Goal: Navigation & Orientation: Find specific page/section

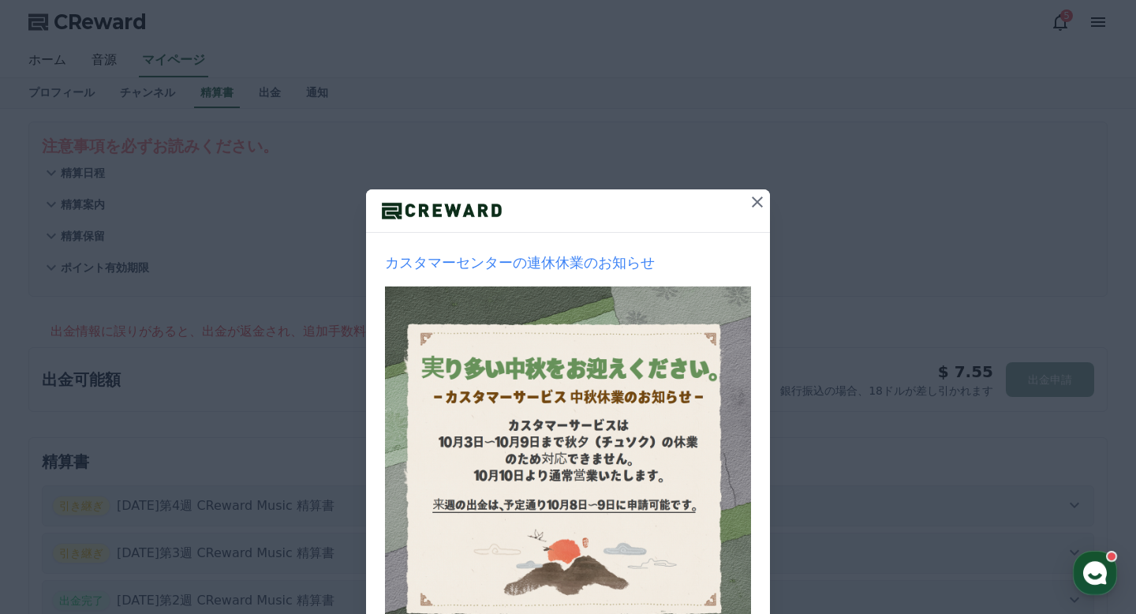
click at [737, 200] on icon at bounding box center [757, 202] width 19 height 19
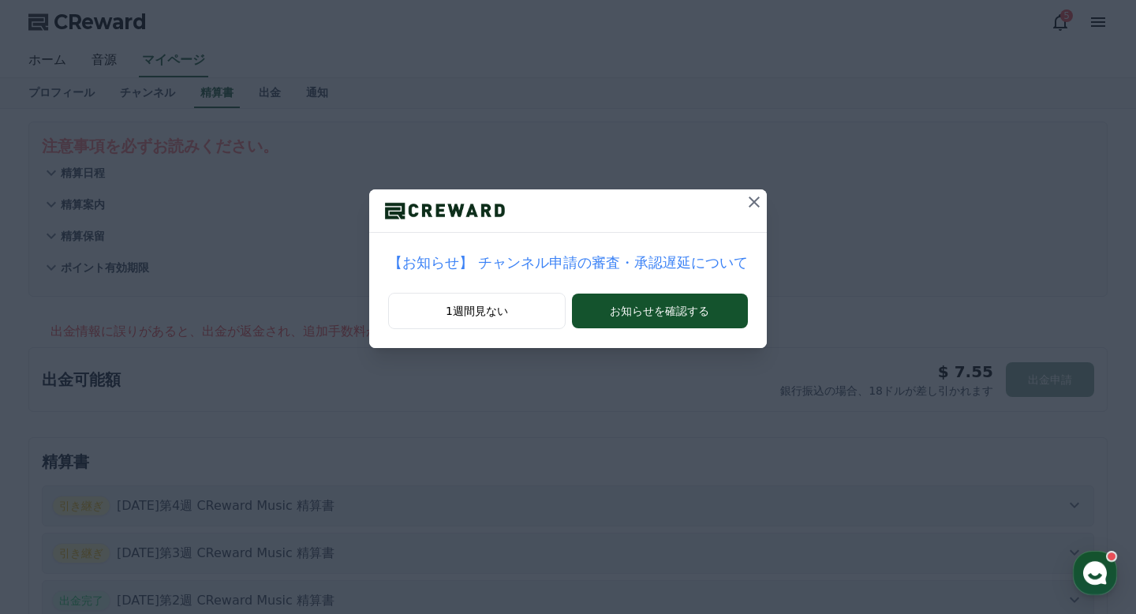
click at [737, 196] on icon at bounding box center [754, 201] width 11 height 11
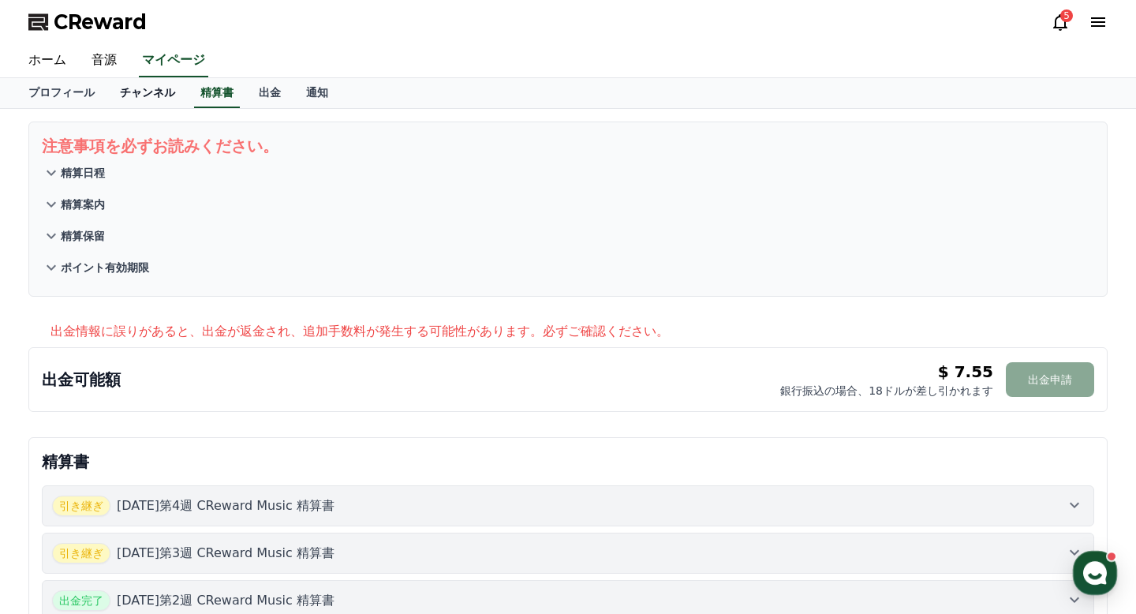
click at [166, 98] on link "チャンネル" at bounding box center [147, 93] width 80 height 30
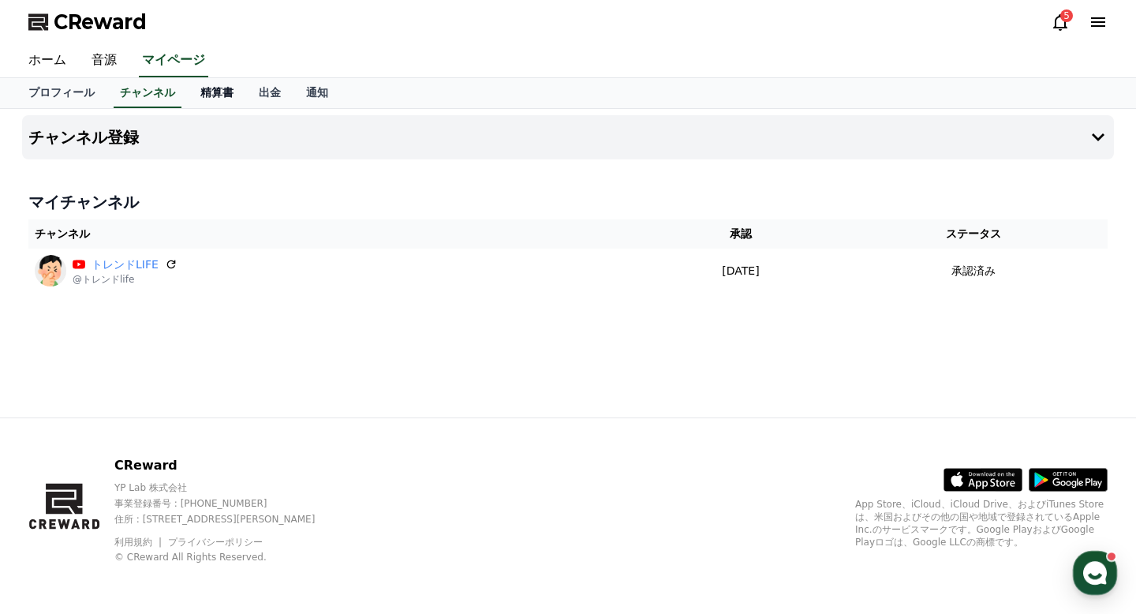
click at [214, 94] on link "精算書" at bounding box center [217, 93] width 58 height 30
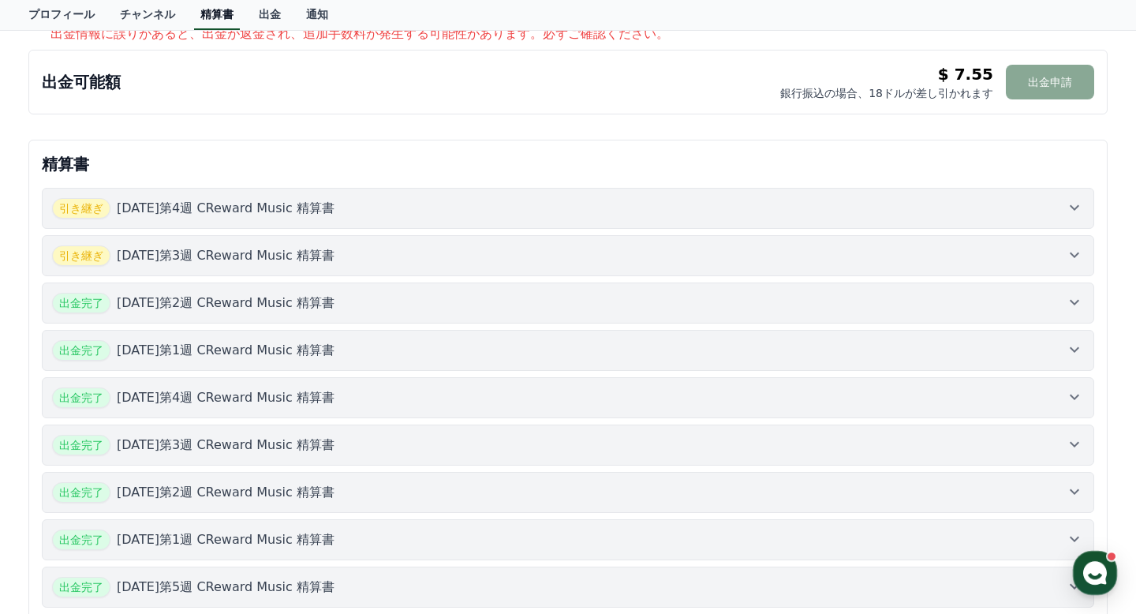
scroll to position [309, 0]
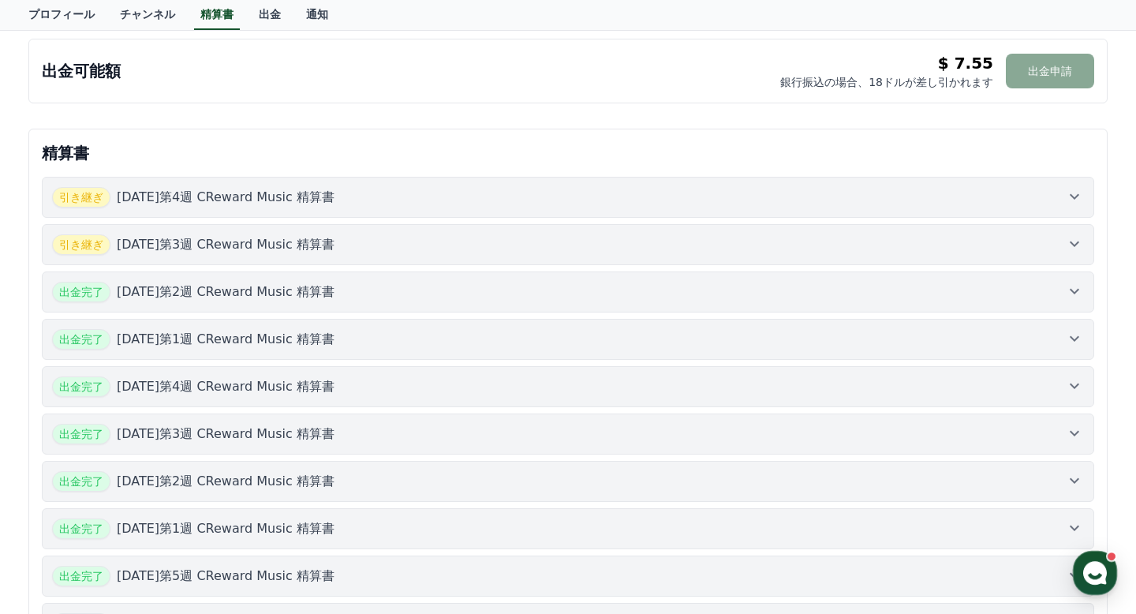
click at [238, 187] on div "引き継ぎ [DATE]第4週 CReward Music 精算書" at bounding box center [193, 197] width 282 height 21
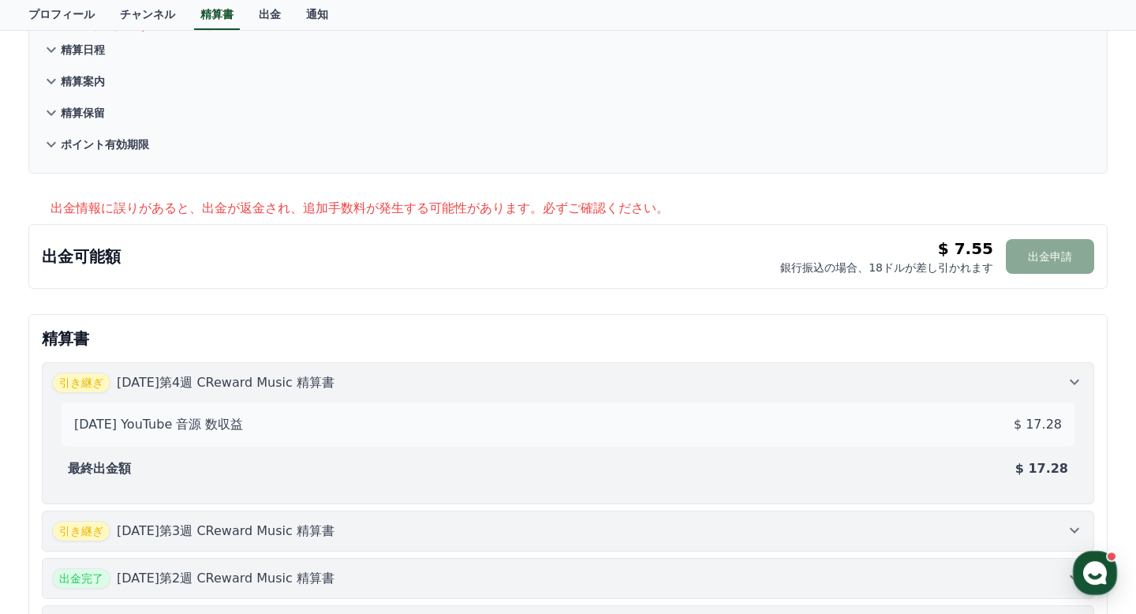
scroll to position [0, 0]
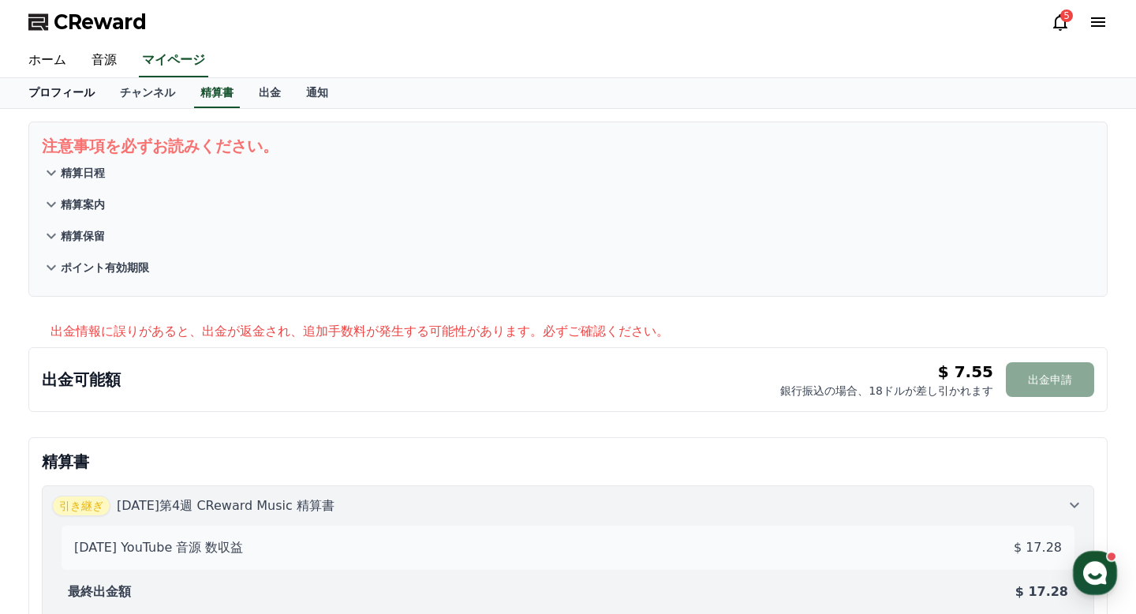
click at [57, 96] on link "プロフィール" at bounding box center [62, 93] width 92 height 30
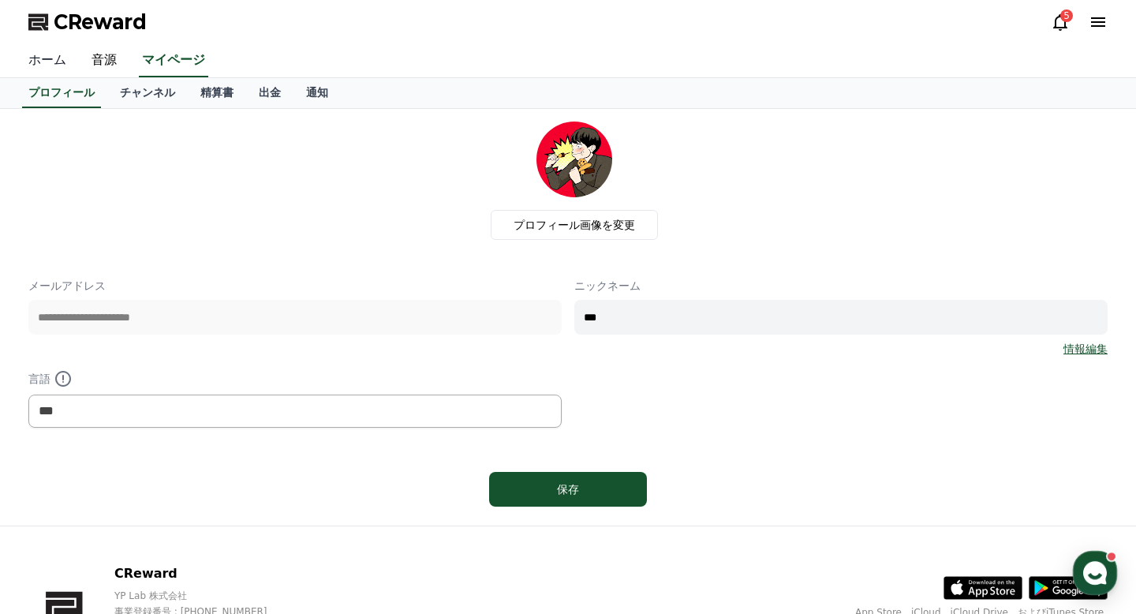
click at [43, 59] on link "ホーム" at bounding box center [47, 60] width 63 height 33
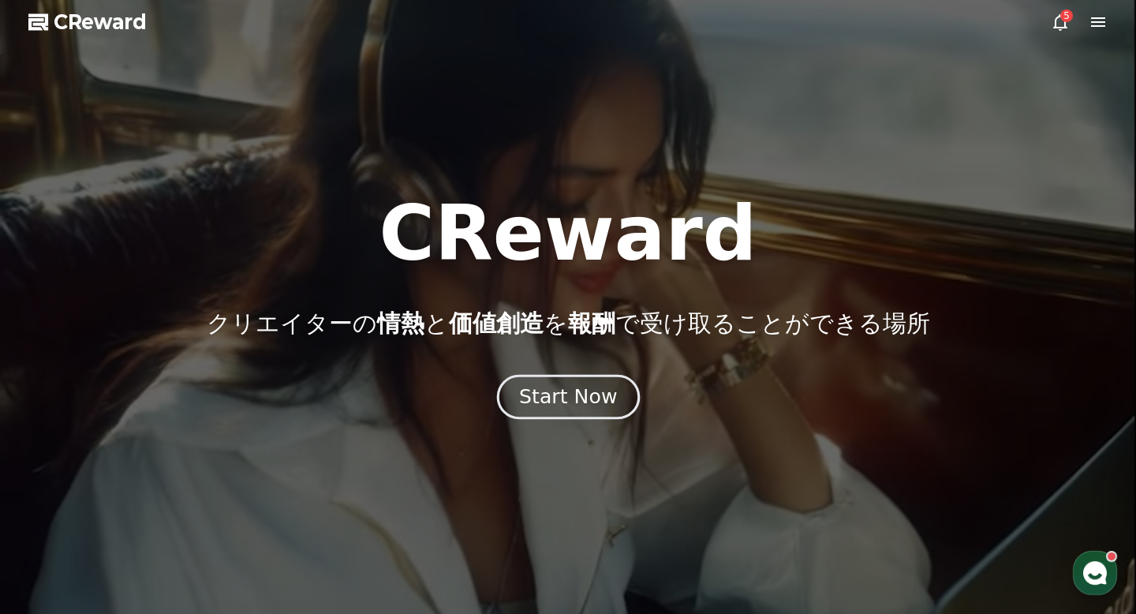
click at [567, 387] on div "Start Now" at bounding box center [568, 396] width 98 height 27
